Goal: Find specific fact

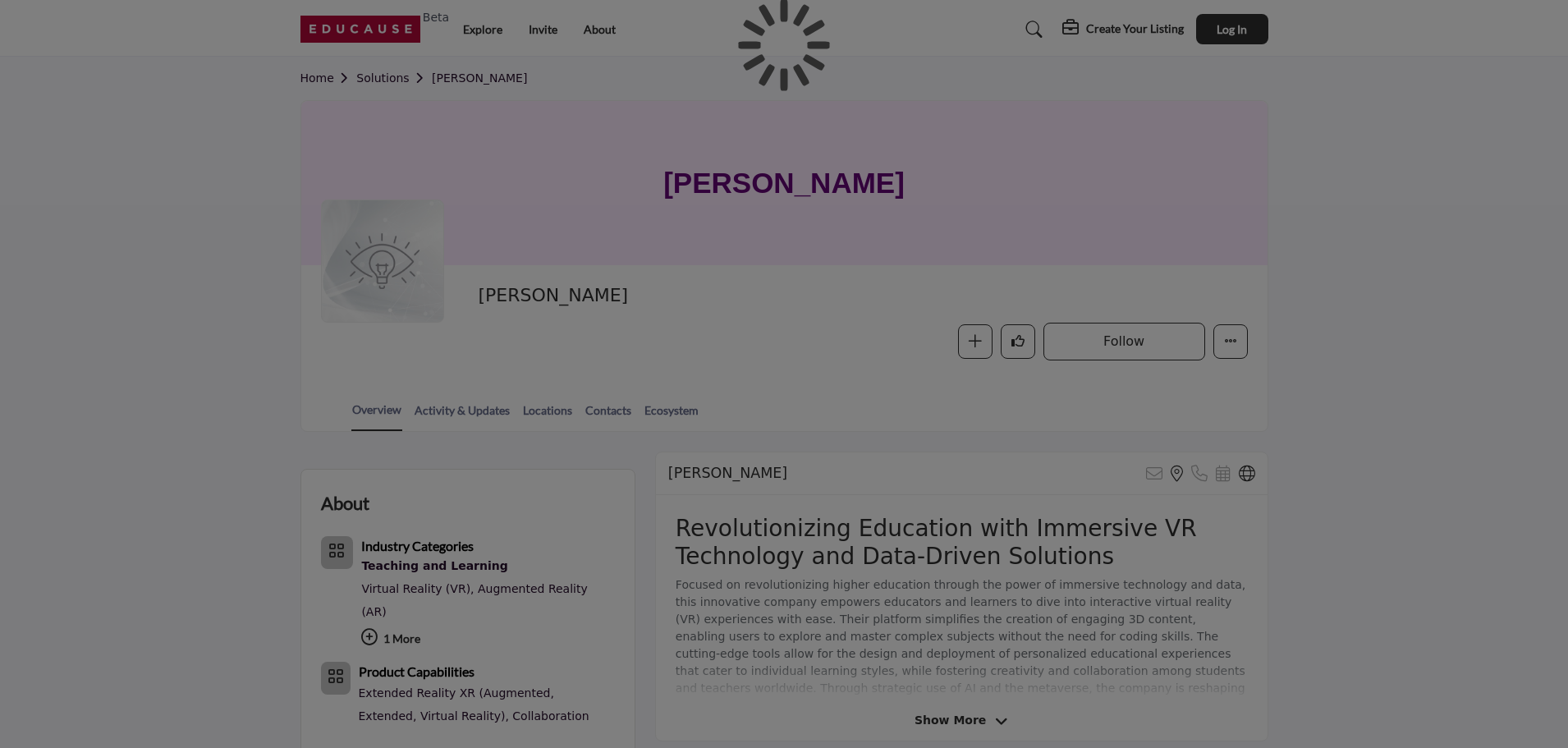
scroll to position [246, 0]
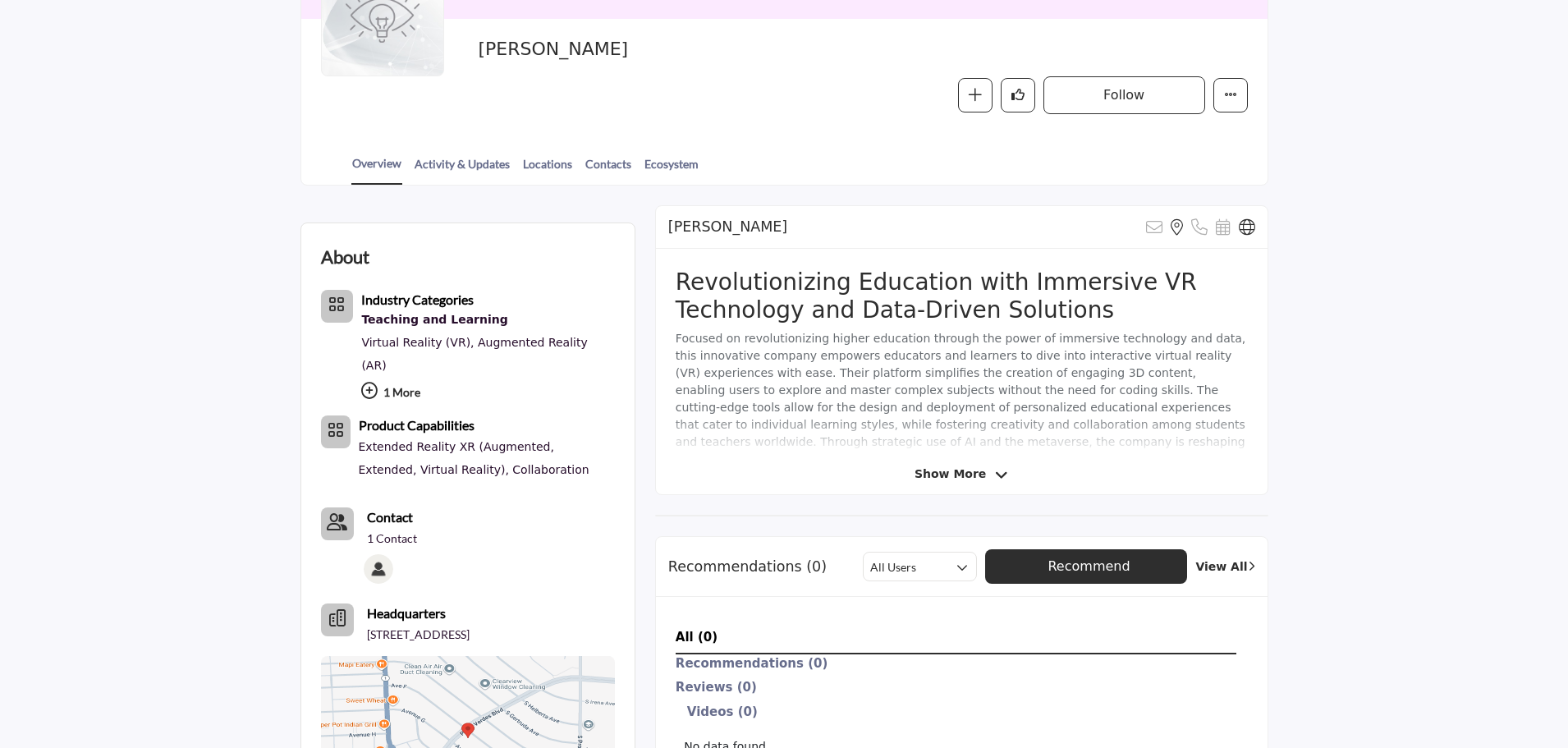
click at [956, 469] on span "Show More" at bounding box center [950, 474] width 71 height 18
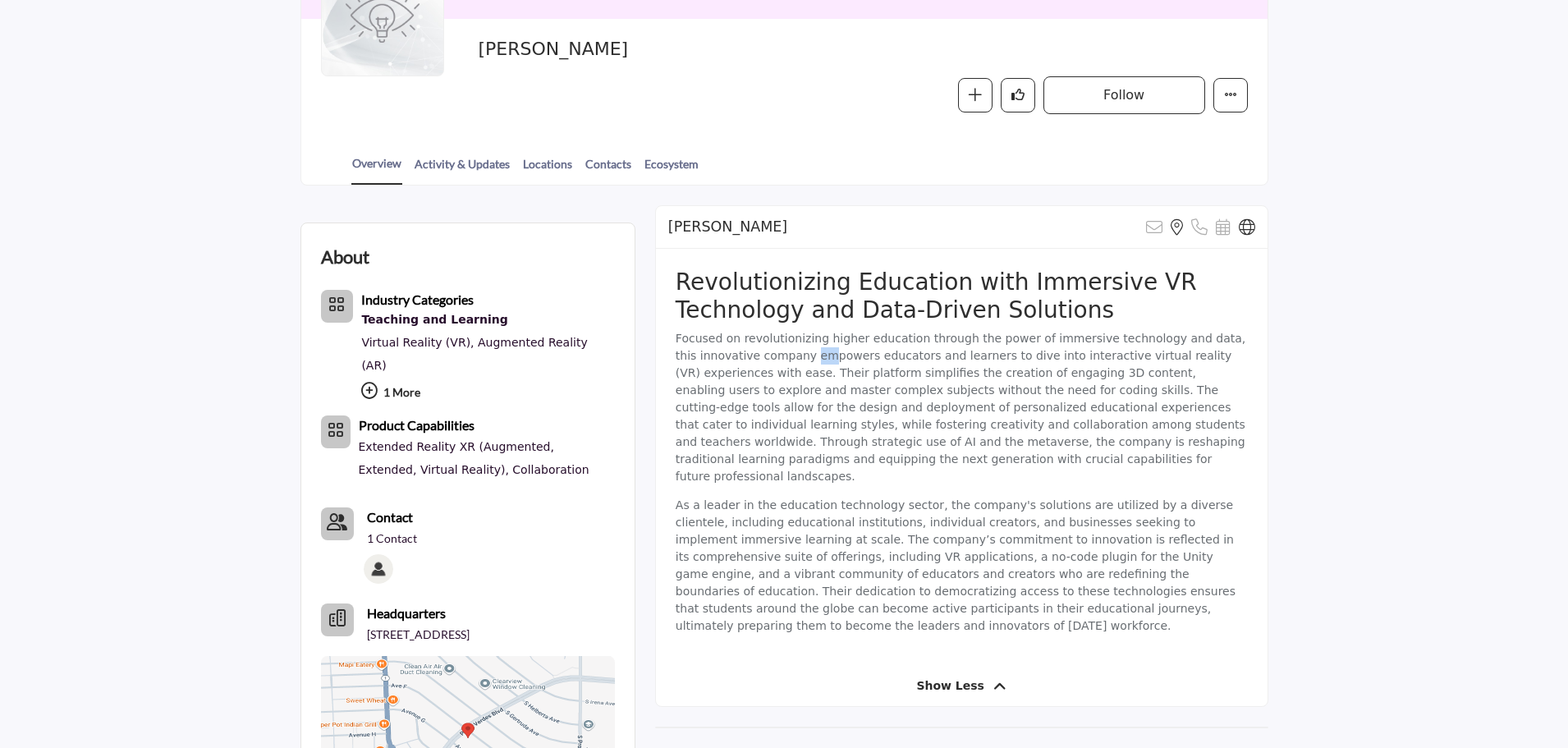
drag, startPoint x: 780, startPoint y: 356, endPoint x: 796, endPoint y: 360, distance: 16.5
click at [796, 360] on p "Focused on revolutionizing higher education through the power of immersive tech…" at bounding box center [961, 407] width 572 height 155
click at [838, 361] on p "Focused on revolutionizing higher education through the power of immersive tech…" at bounding box center [961, 407] width 572 height 155
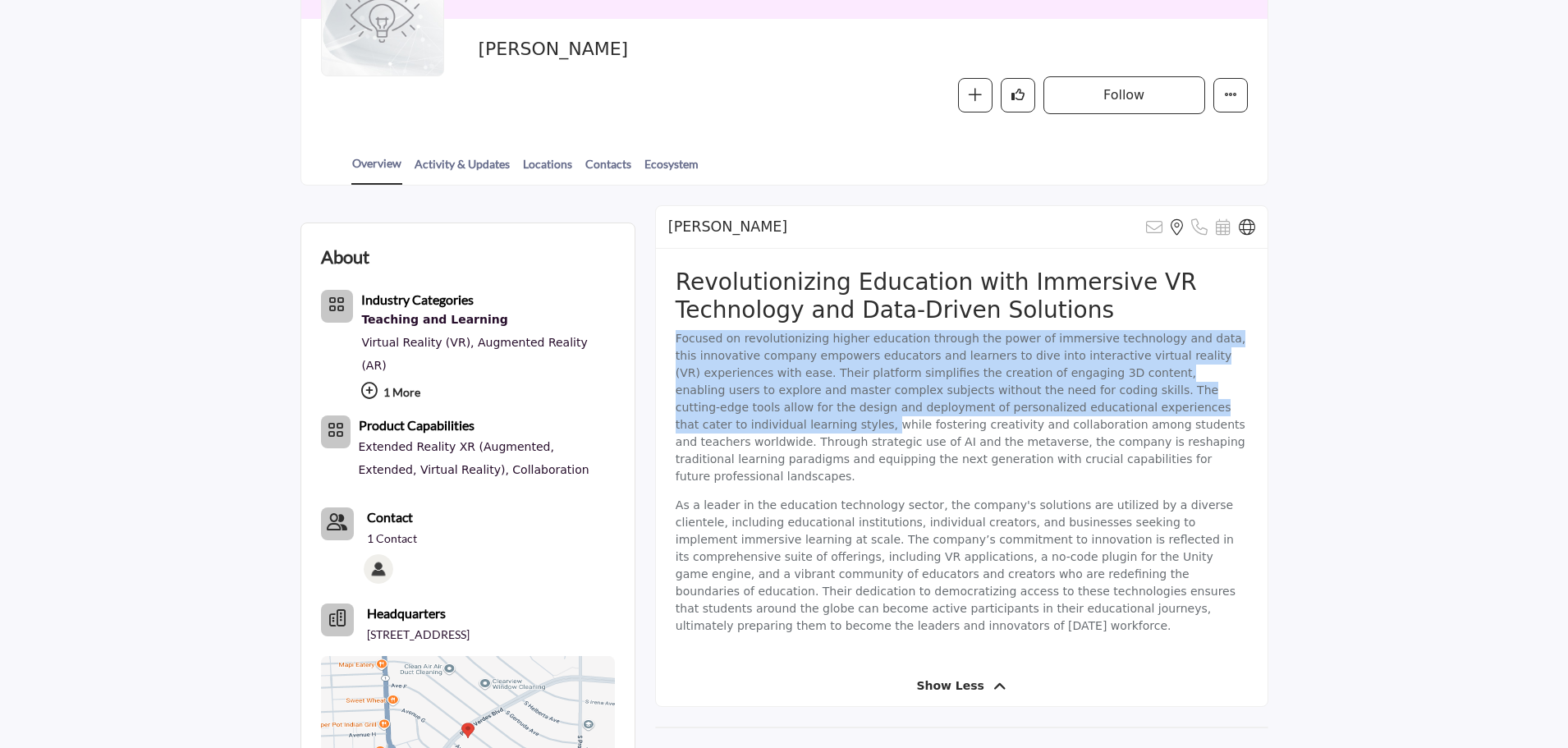
drag, startPoint x: 675, startPoint y: 338, endPoint x: 1076, endPoint y: 408, distance: 407.1
click at [1076, 408] on p "Focused on revolutionizing higher education through the power of immersive tech…" at bounding box center [961, 407] width 572 height 155
click at [950, 412] on p "Focused on revolutionizing higher education through the power of immersive tech…" at bounding box center [961, 407] width 572 height 155
drag, startPoint x: 675, startPoint y: 336, endPoint x: 956, endPoint y: 429, distance: 296.0
click at [956, 429] on p "Focused on revolutionizing higher education through the power of immersive tech…" at bounding box center [961, 407] width 572 height 155
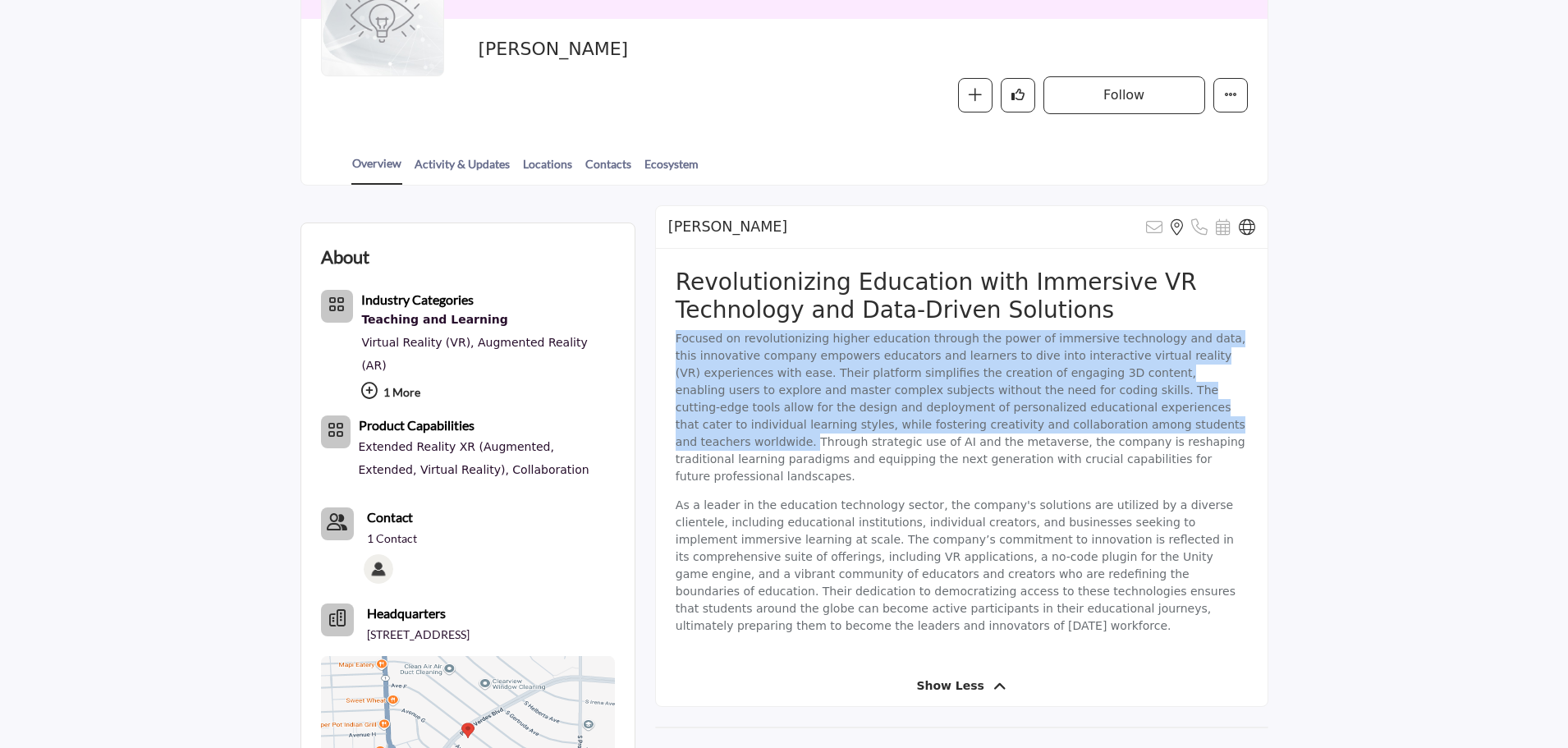
copy p "Focused on revolutionizing higher education through the power of immersive tech…"
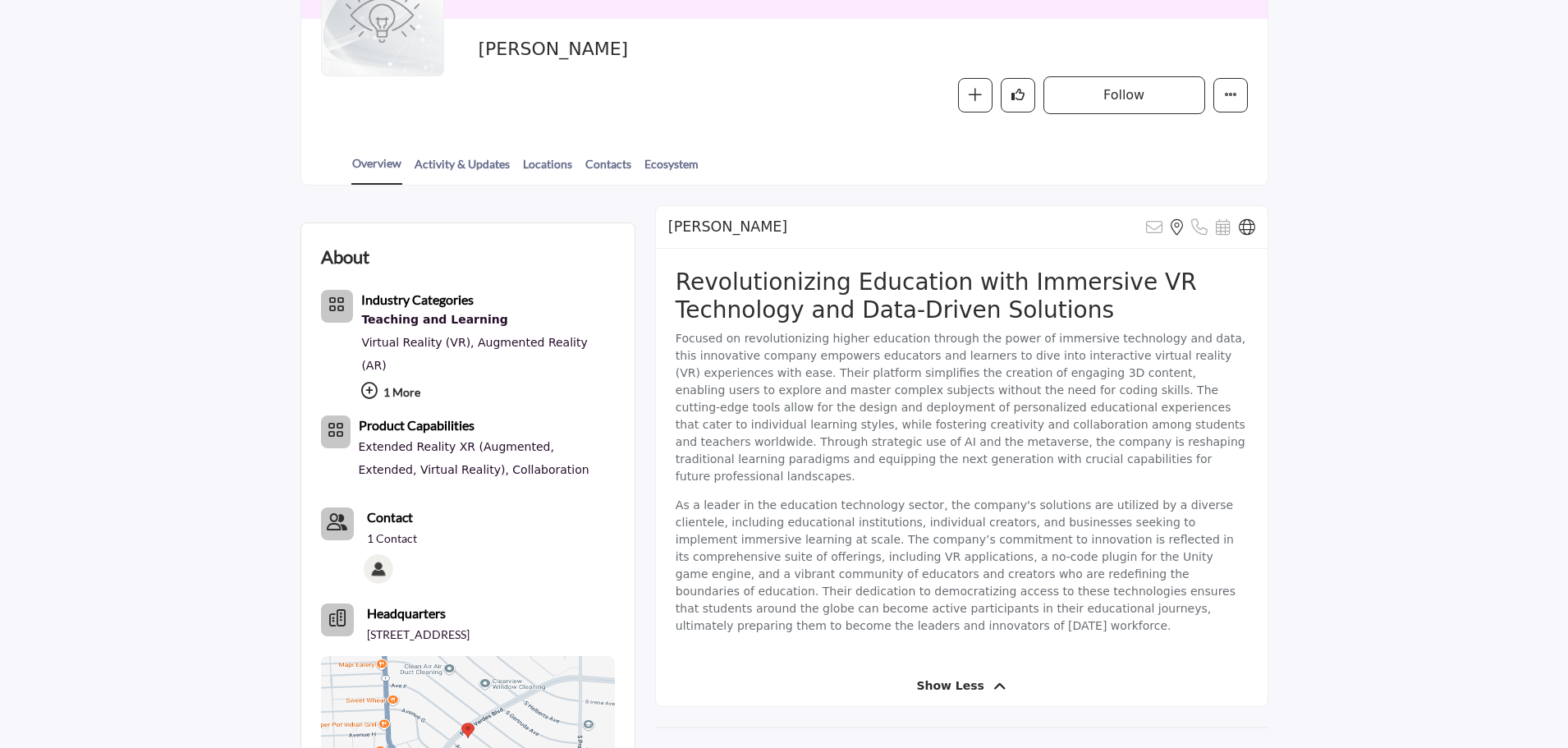
click at [859, 498] on p "As a leader in the education technology sector, the company's solutions are uti…" at bounding box center [961, 566] width 572 height 138
